Goal: Information Seeking & Learning: Learn about a topic

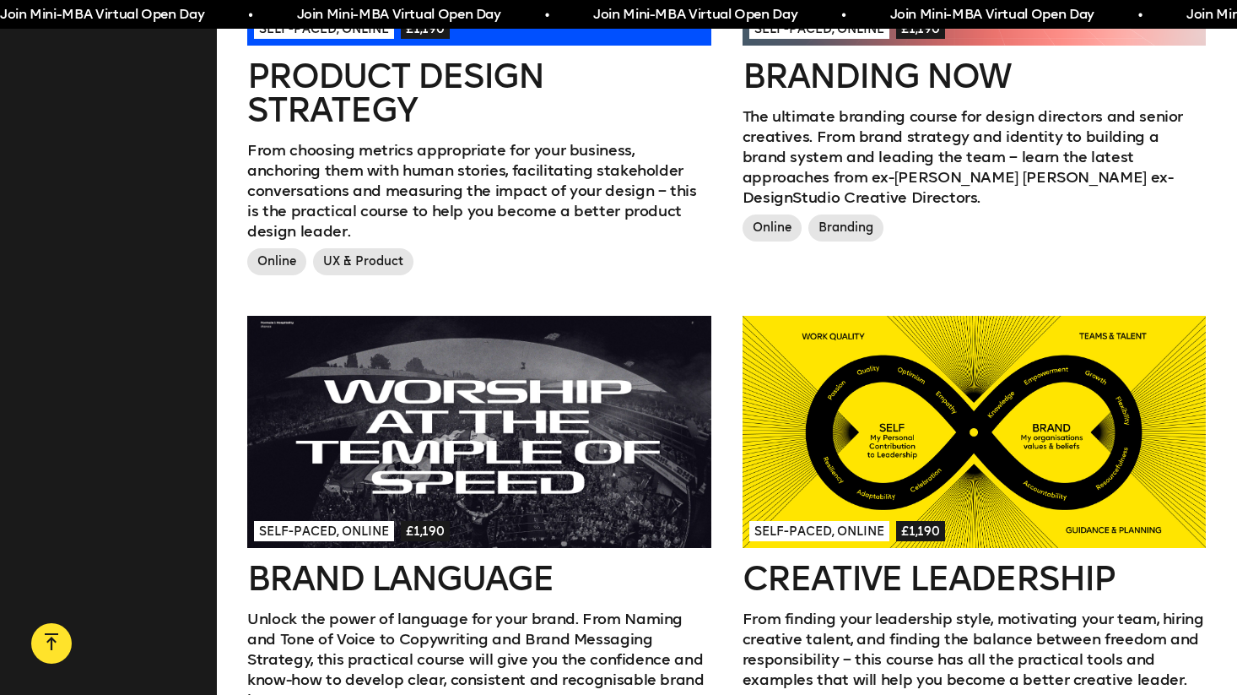
scroll to position [1248, 0]
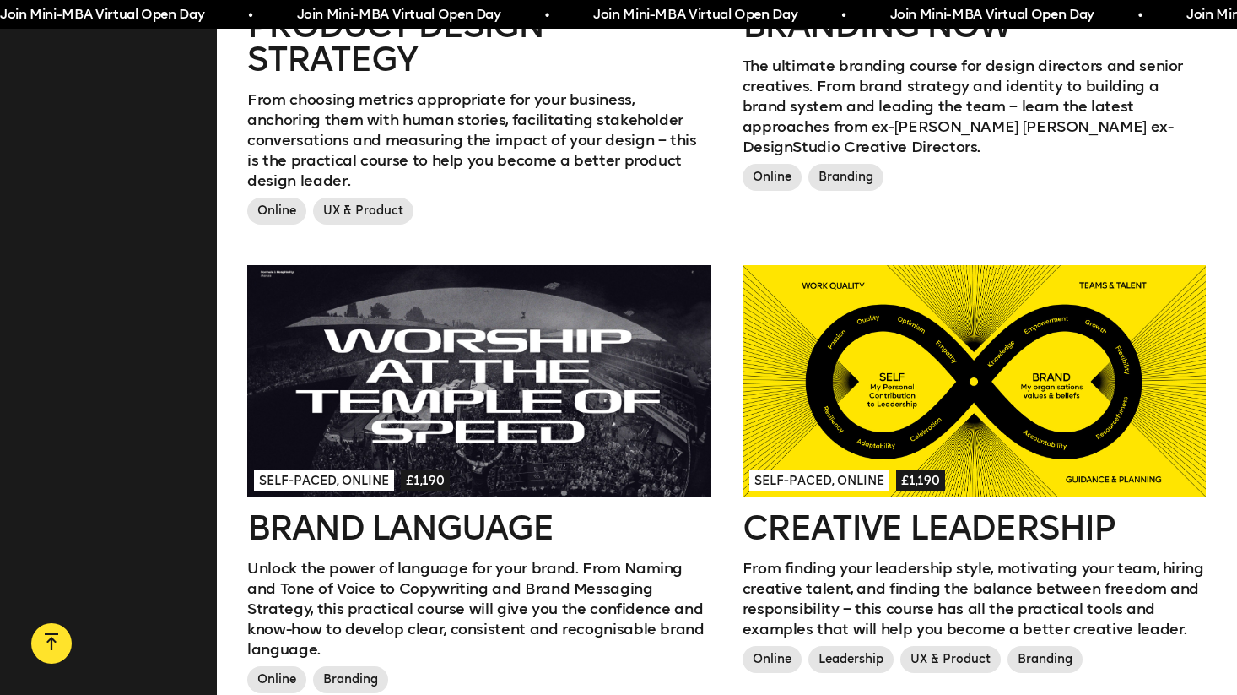
click at [784, 511] on h2 "Creative Leadership" at bounding box center [975, 528] width 464 height 34
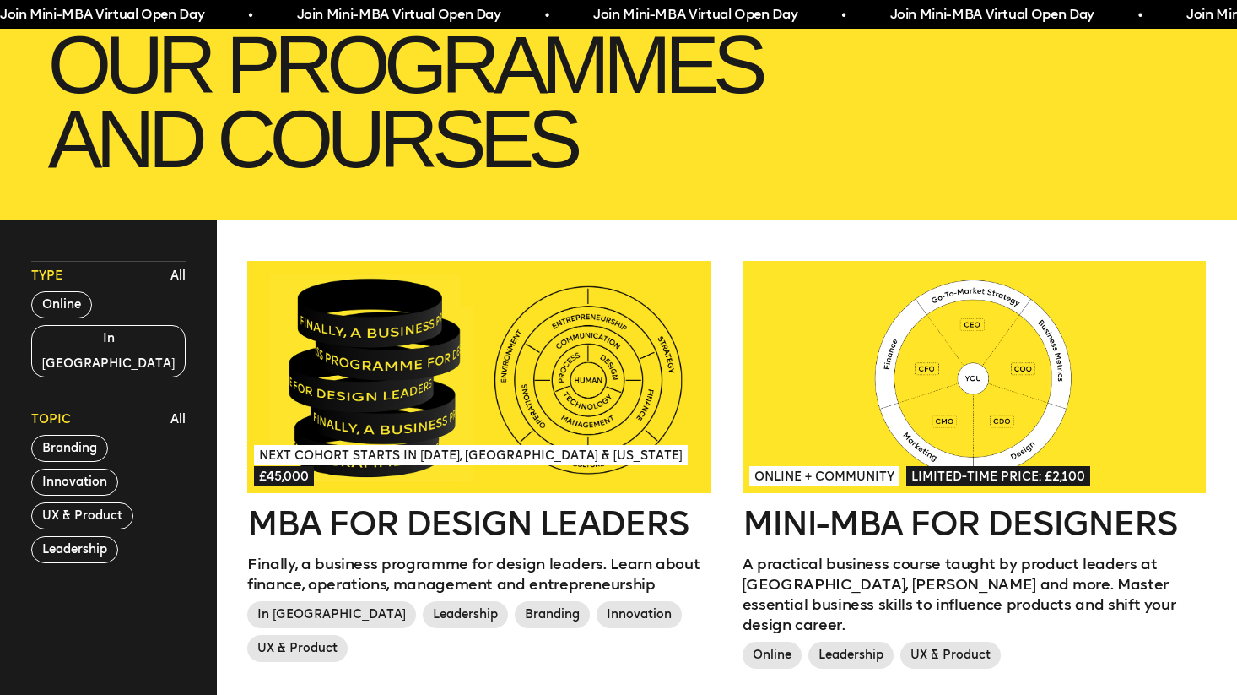
scroll to position [0, 0]
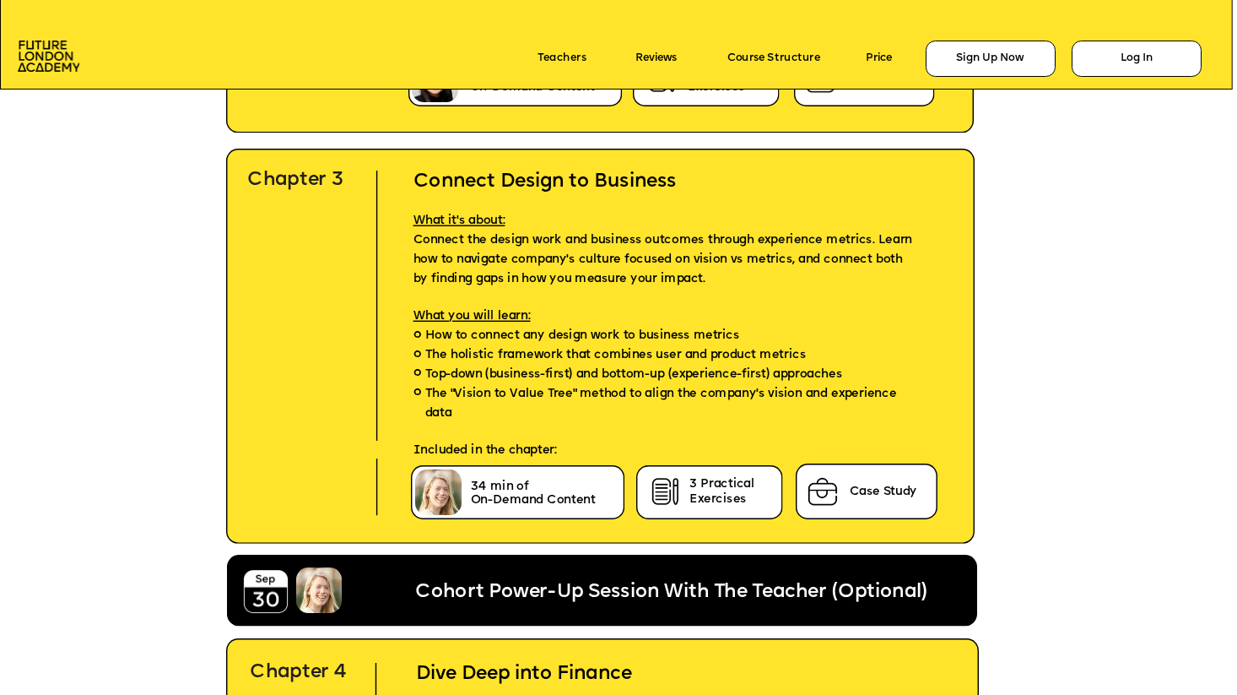
scroll to position [4628, 0]
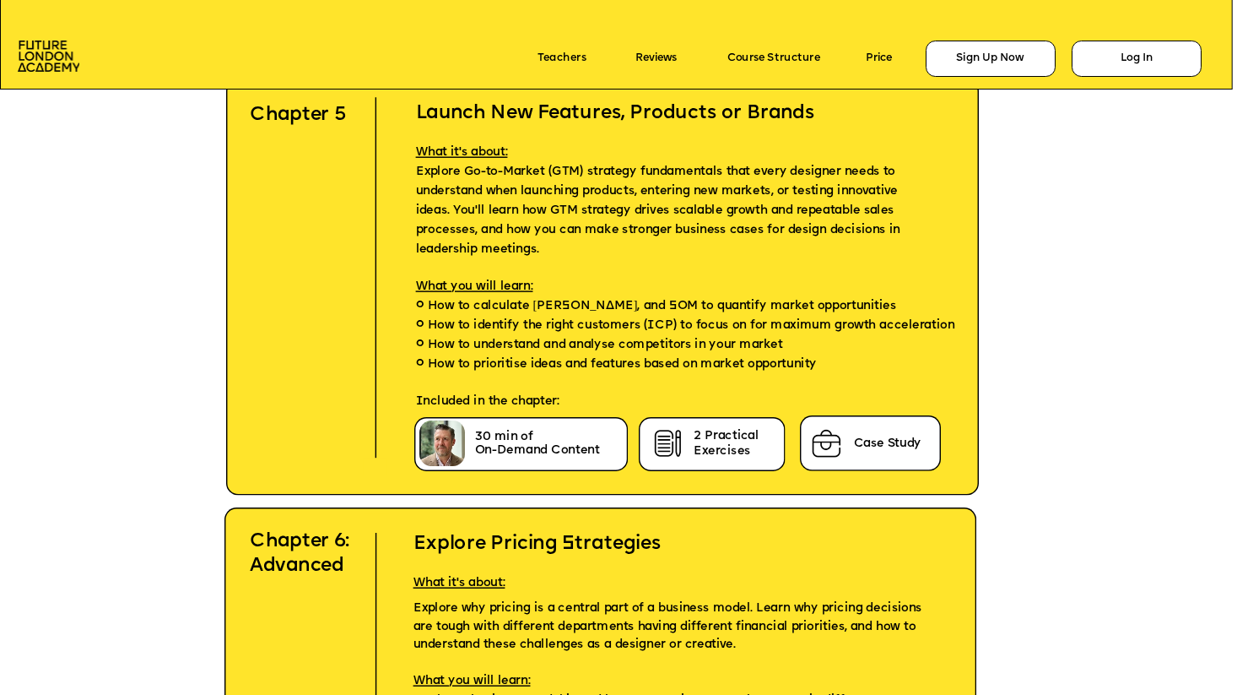
scroll to position [5618, 0]
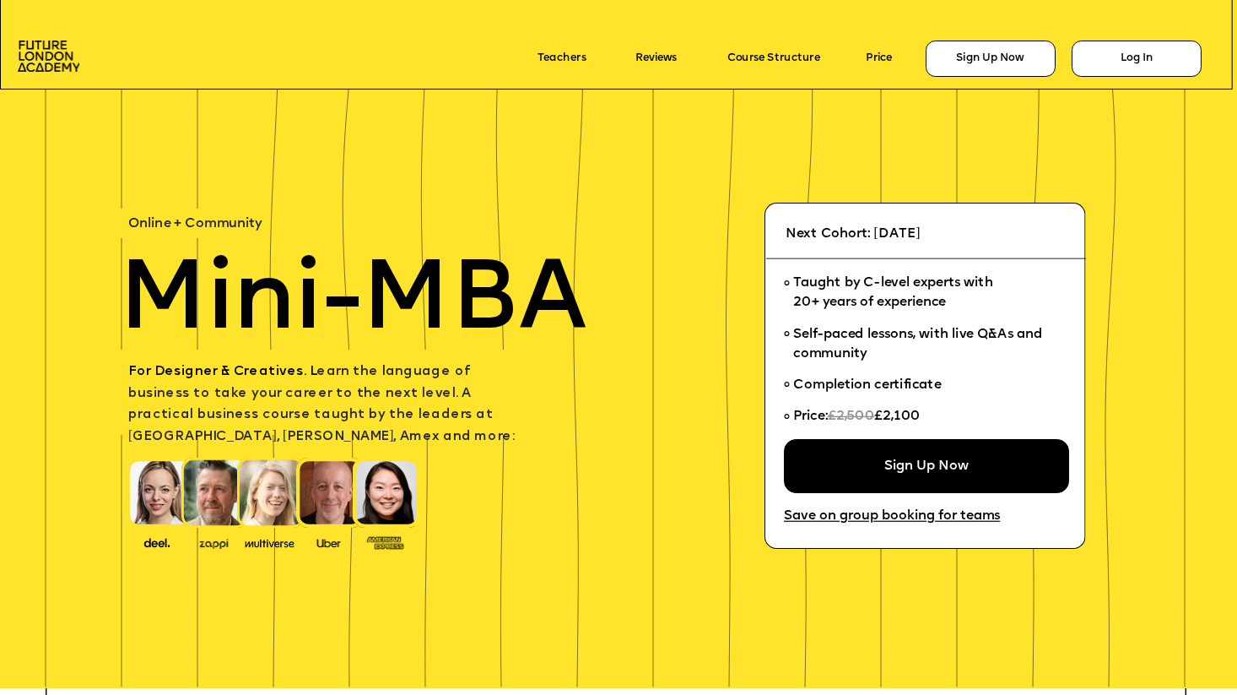
scroll to position [5618, 0]
